Goal: Transaction & Acquisition: Download file/media

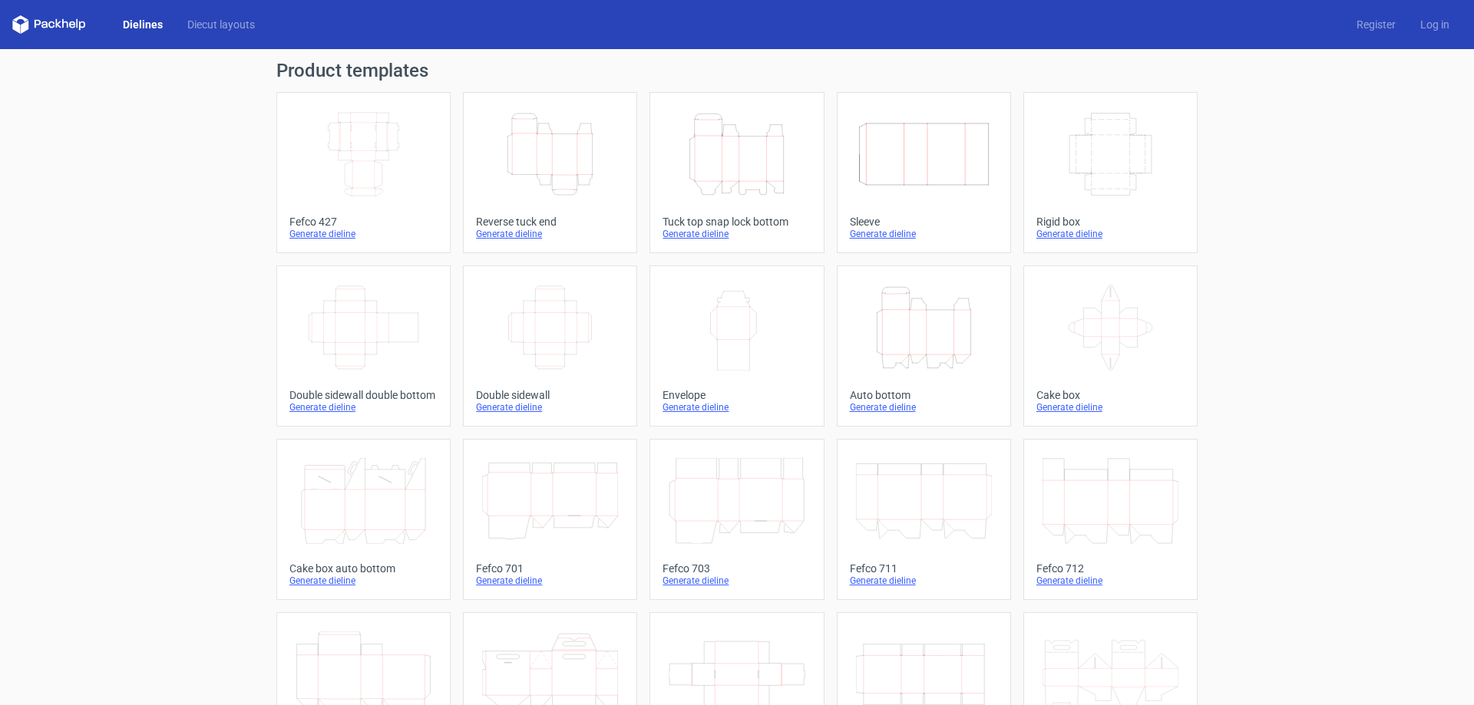
click at [877, 313] on icon "Height Depth Width" at bounding box center [924, 328] width 136 height 86
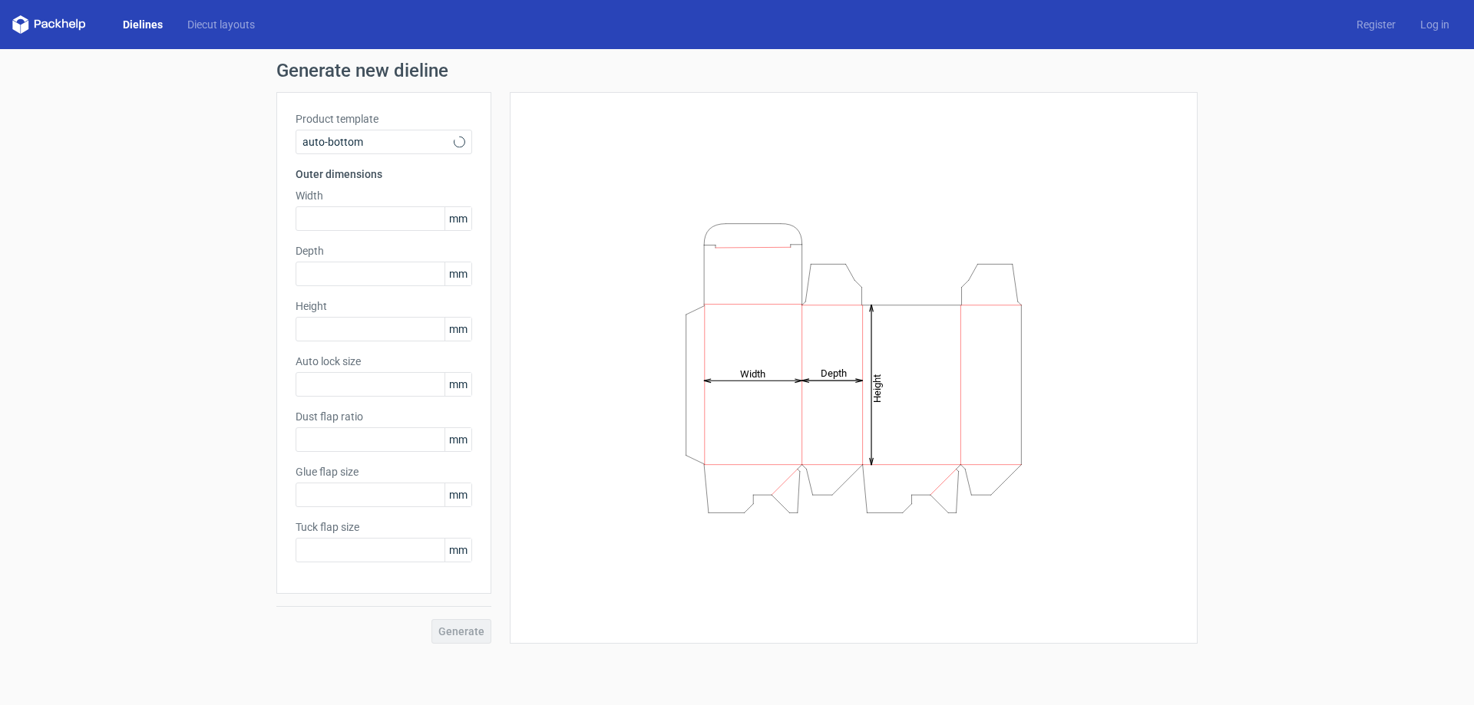
type input "1"
type input "0.8"
type input "10"
type input "12"
click at [386, 225] on input "text" at bounding box center [384, 218] width 177 height 25
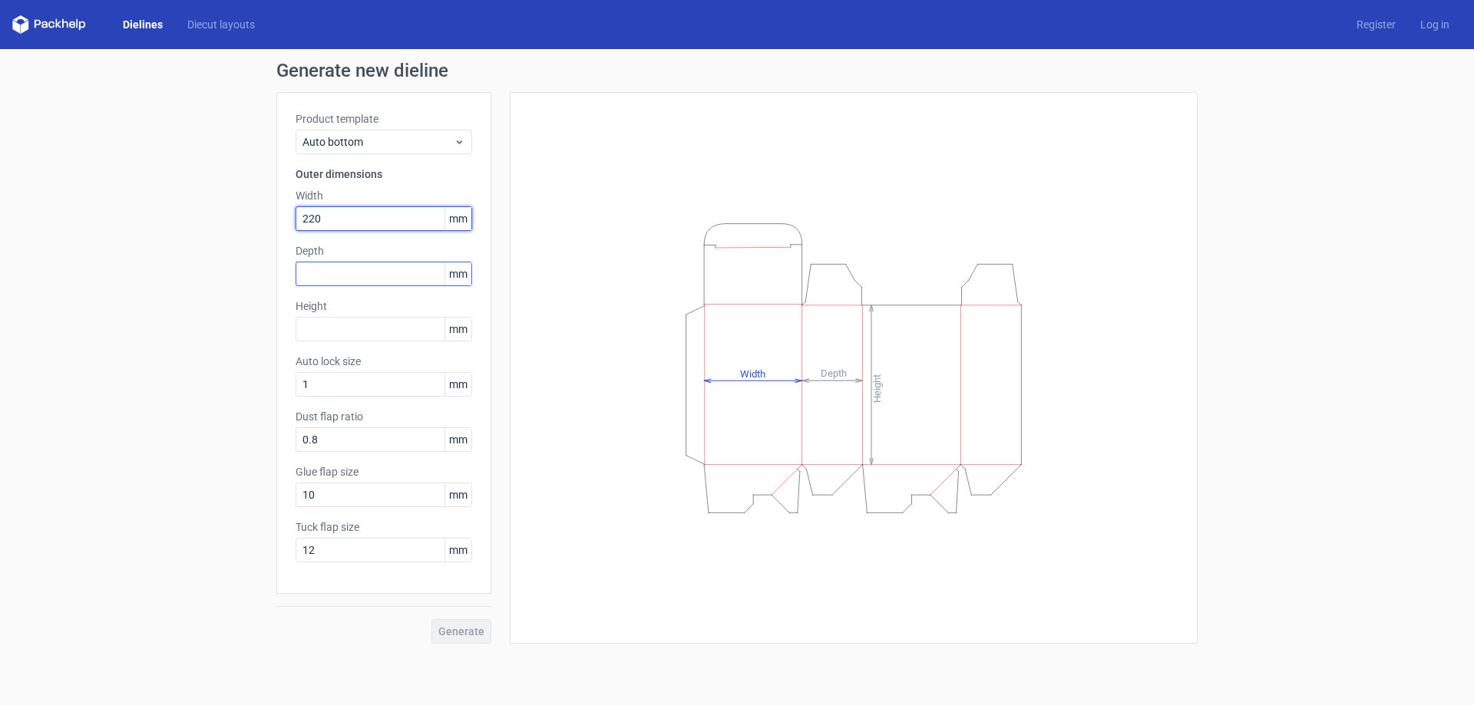
type input "220"
click at [388, 274] on input "text" at bounding box center [384, 274] width 177 height 25
type input "130"
click at [361, 329] on input "text" at bounding box center [384, 329] width 177 height 25
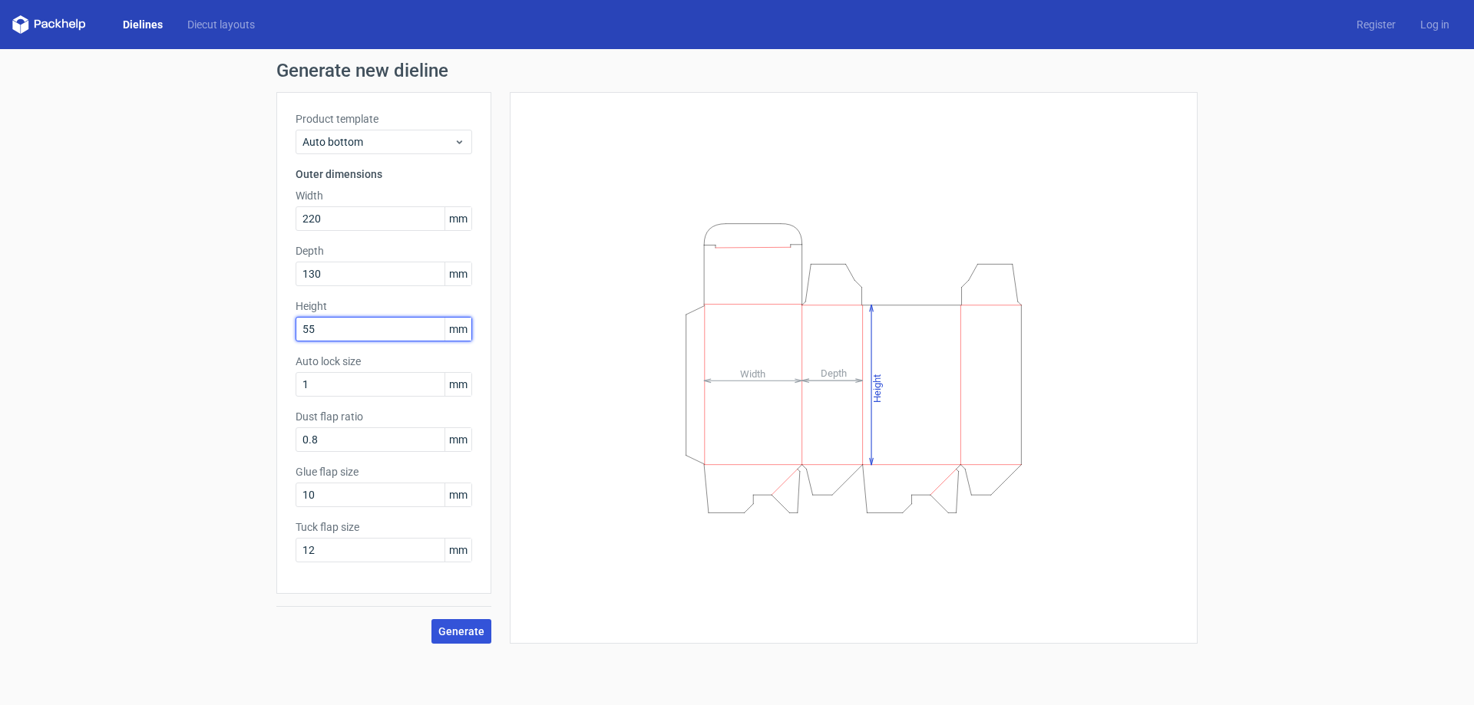
type input "55"
click at [436, 625] on button "Generate" at bounding box center [461, 631] width 60 height 25
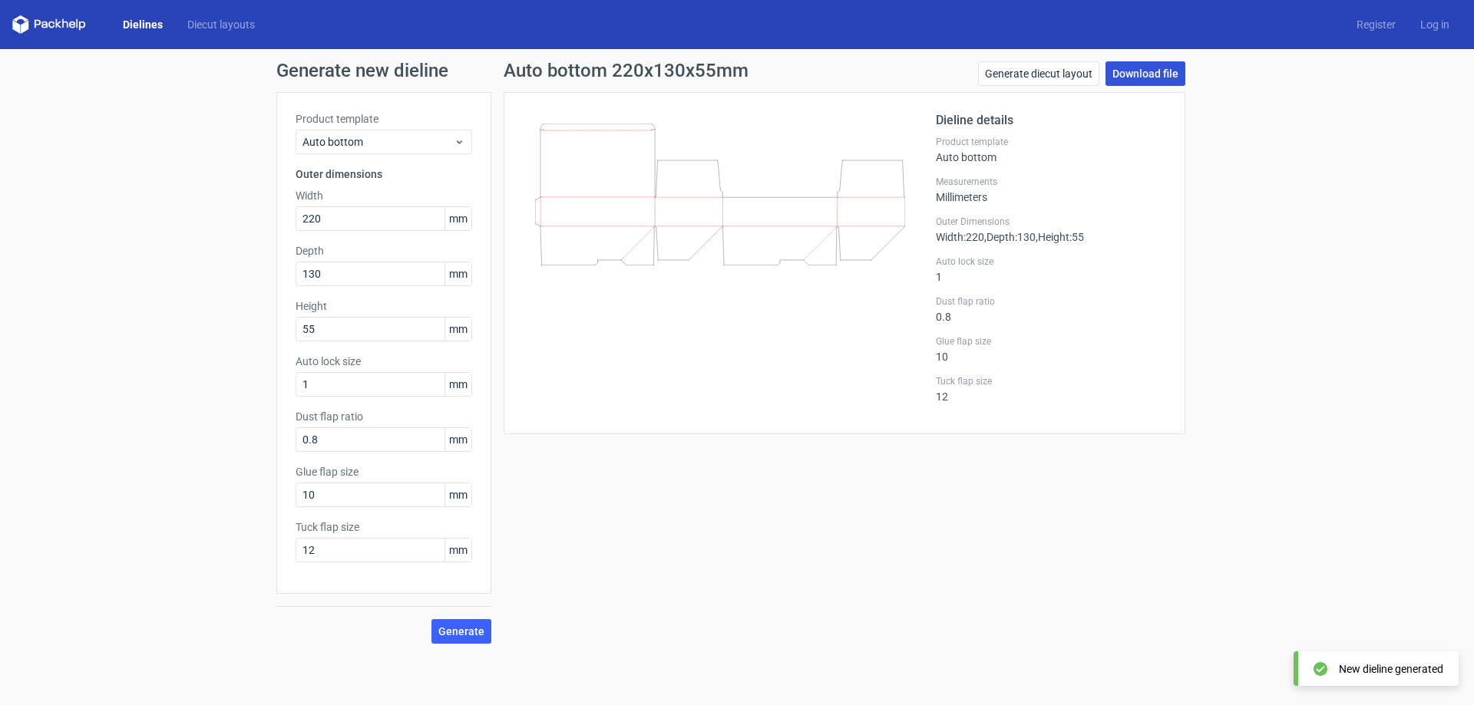
click at [1141, 77] on link "Download file" at bounding box center [1145, 73] width 80 height 25
click at [693, 266] on div at bounding box center [729, 263] width 413 height 304
click at [693, 246] on icon at bounding box center [720, 195] width 370 height 142
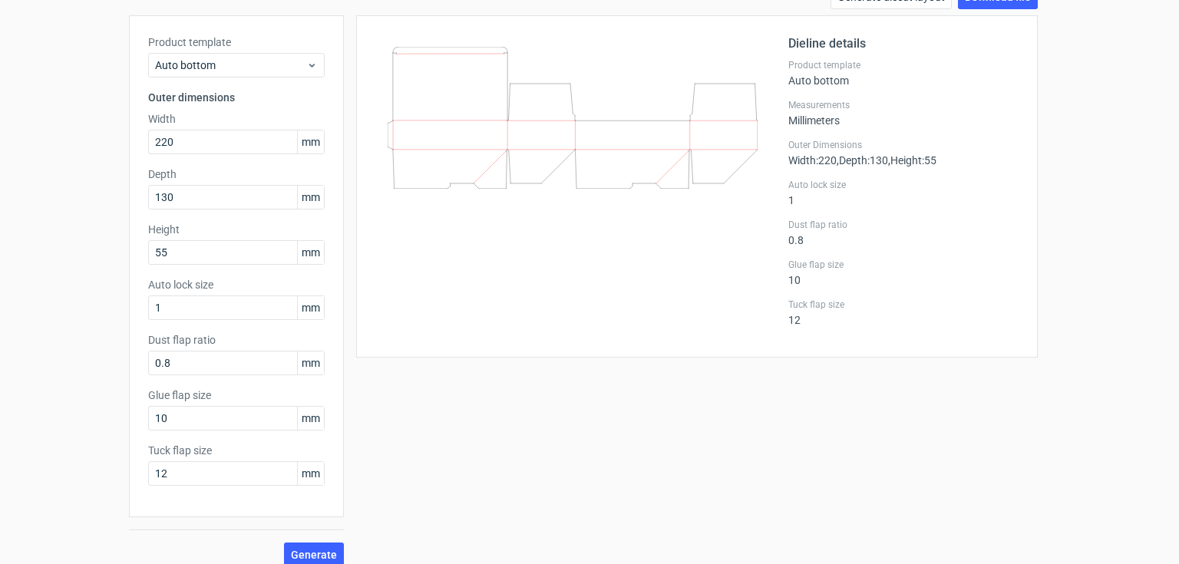
scroll to position [91, 0]
